Goal: Contribute content

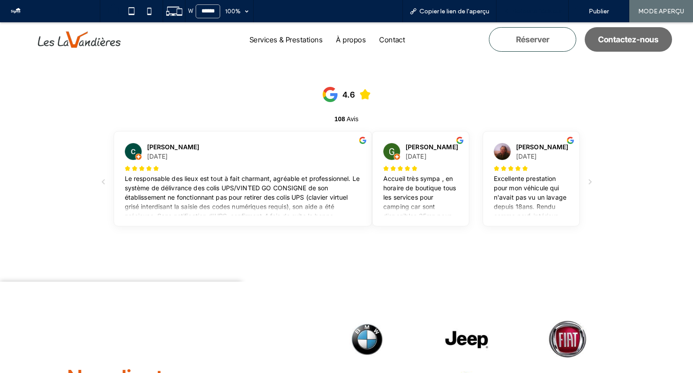
click at [519, 8] on span "Retour à l'éditeur" at bounding box center [536, 12] width 49 height 8
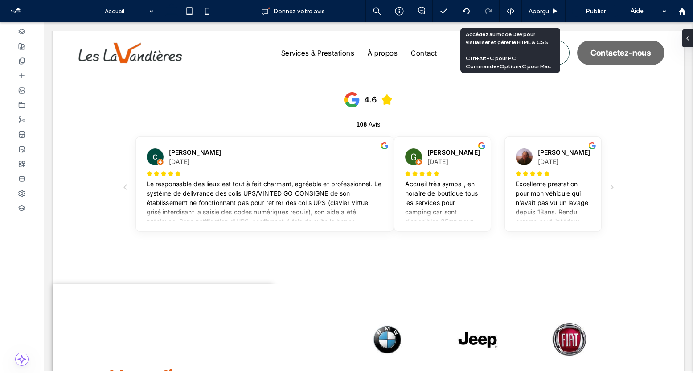
scroll to position [1393, 0]
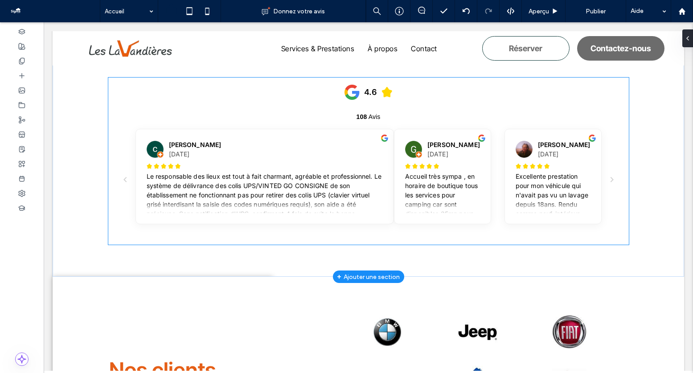
click at [380, 179] on p "Le responsable des lieux est tout à fait charmant, agréable et professionnel. L…" at bounding box center [265, 205] width 237 height 66
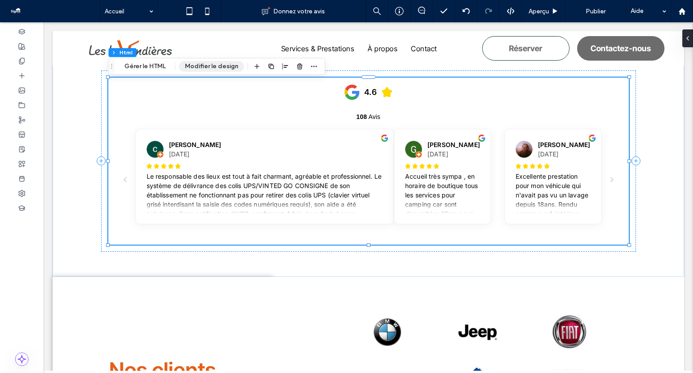
click at [202, 65] on button "Modifier le design" at bounding box center [211, 66] width 65 height 11
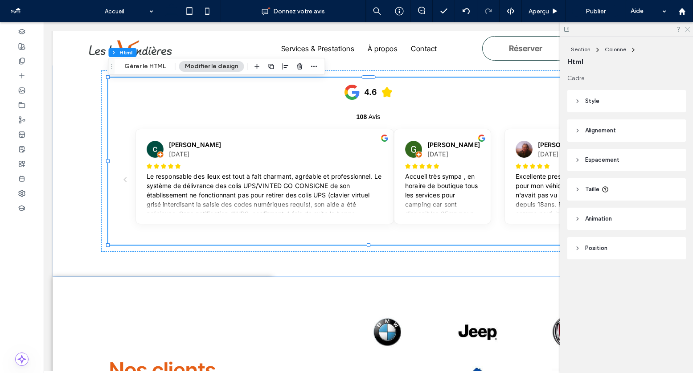
click at [689, 27] on icon at bounding box center [687, 29] width 6 height 6
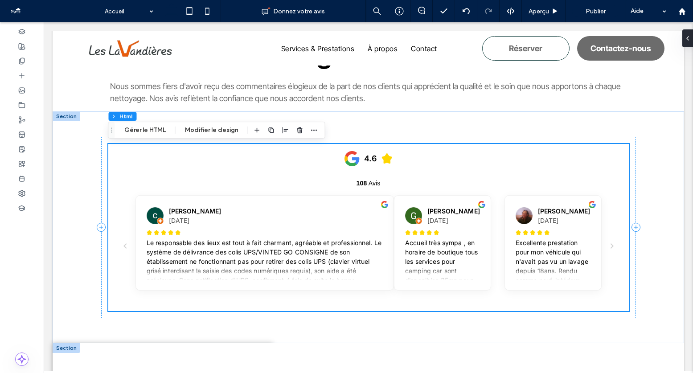
scroll to position [1285, 0]
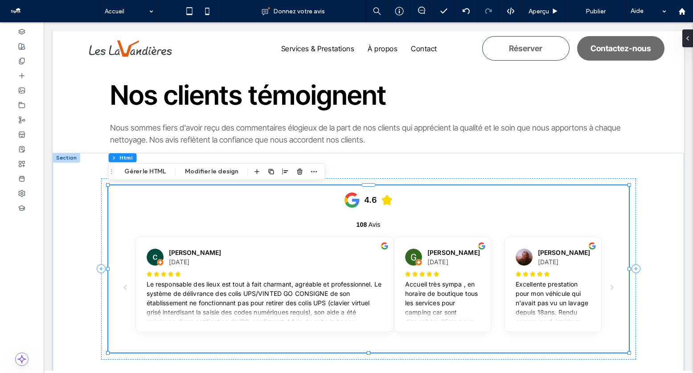
click at [350, 229] on div "4.6 108 Avis [PERSON_NAME] [DATE] Le responsable des lieux est tout à fait char…" at bounding box center [368, 268] width 521 height 167
click at [140, 169] on button "Gérer le HTML" at bounding box center [145, 171] width 53 height 11
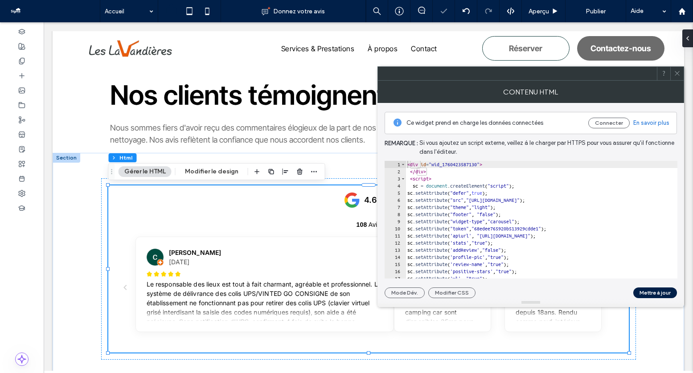
type textarea "**********"
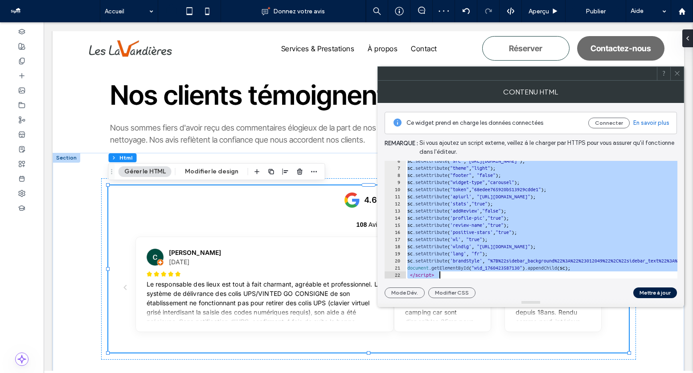
scroll to position [39, 0]
drag, startPoint x: 451, startPoint y: 188, endPoint x: 563, endPoint y: 323, distance: 175.7
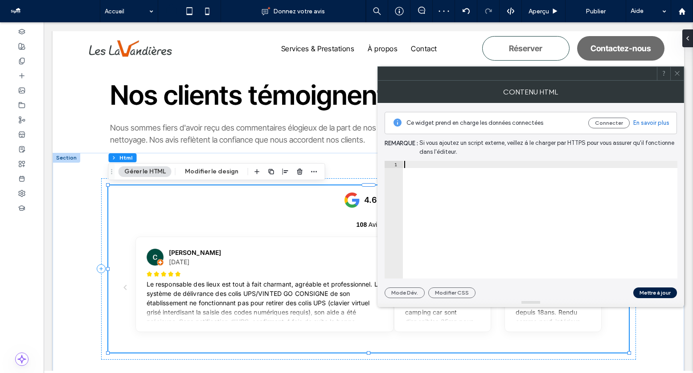
paste textarea "*********"
type textarea "*********"
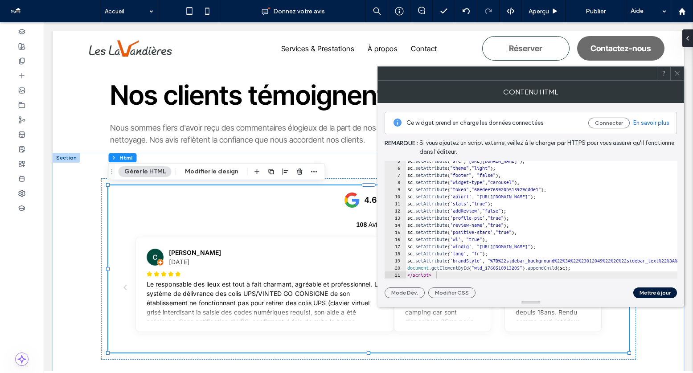
click at [656, 293] on button "Mettre à jour" at bounding box center [655, 293] width 44 height 11
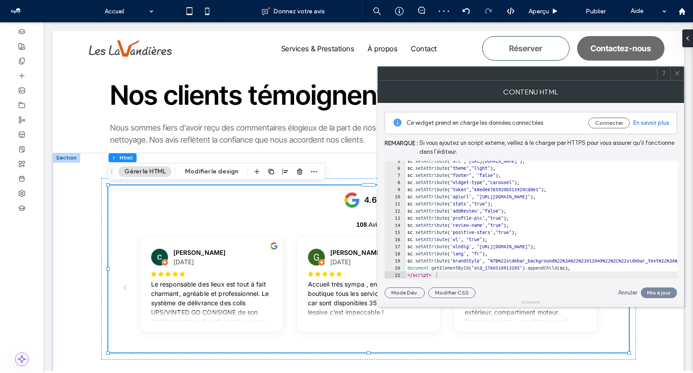
click at [677, 72] on icon at bounding box center [677, 73] width 7 height 7
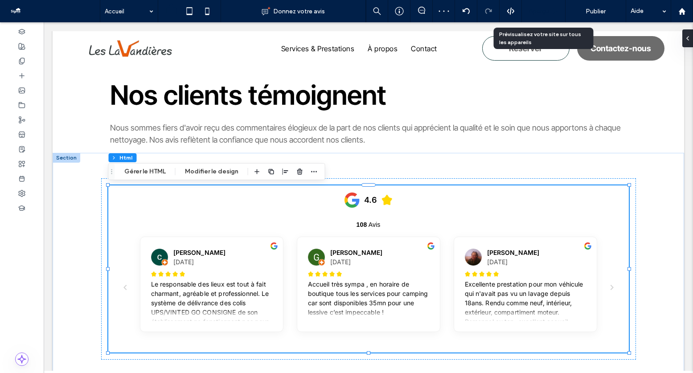
click at [557, 11] on icon at bounding box center [555, 11] width 7 height 7
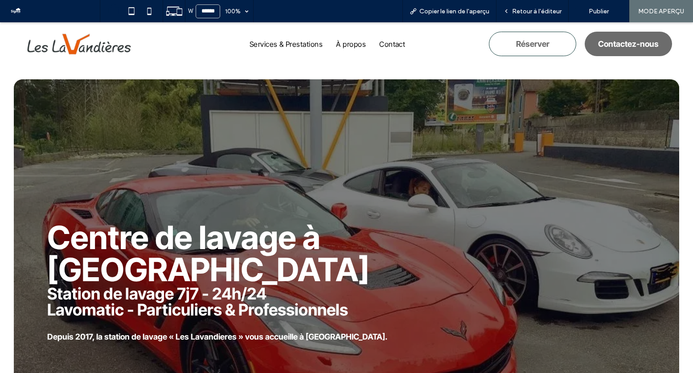
click at [94, 49] on img at bounding box center [80, 44] width 118 height 23
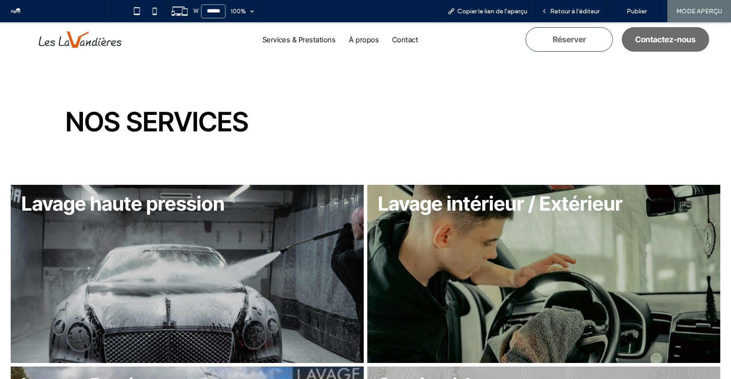
scroll to position [418, 0]
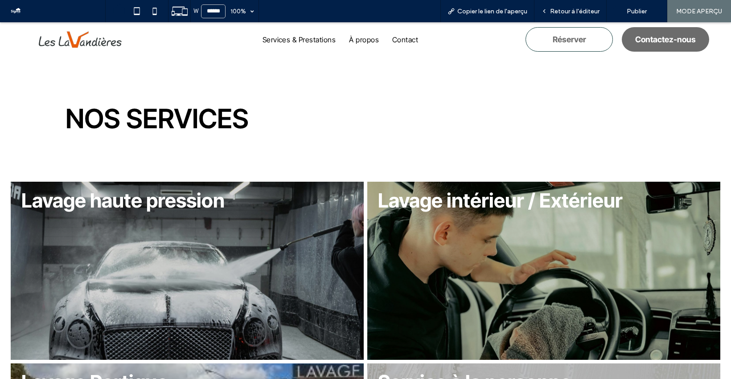
click at [113, 39] on img at bounding box center [80, 39] width 94 height 18
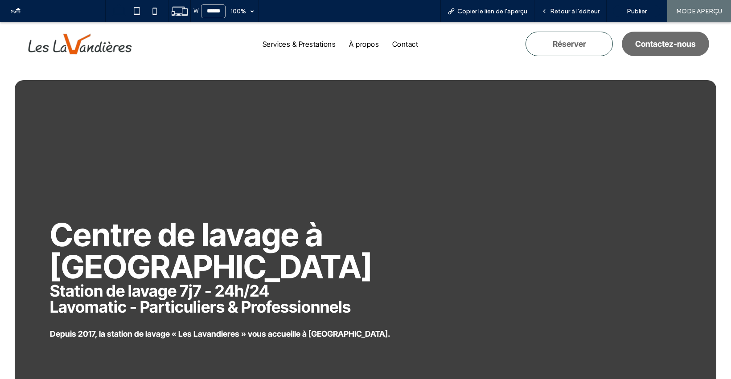
scroll to position [0, 0]
